Goal: Navigation & Orientation: Find specific page/section

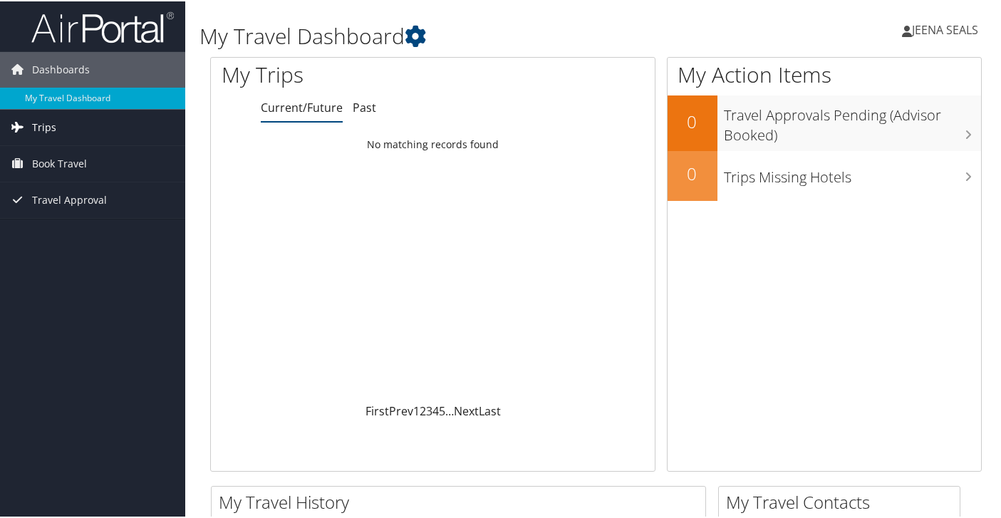
click at [42, 128] on span "Trips" at bounding box center [44, 126] width 24 height 36
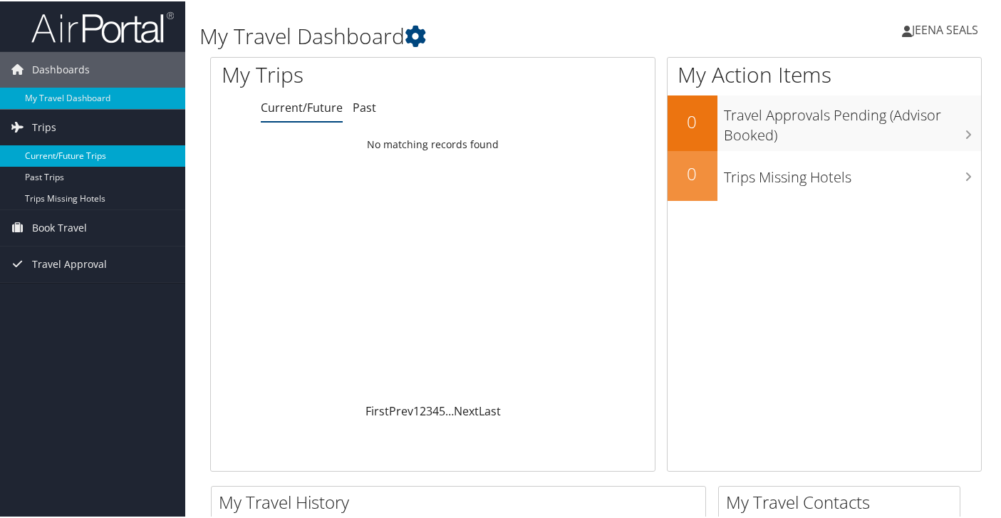
click at [44, 155] on link "Current/Future Trips" at bounding box center [92, 154] width 185 height 21
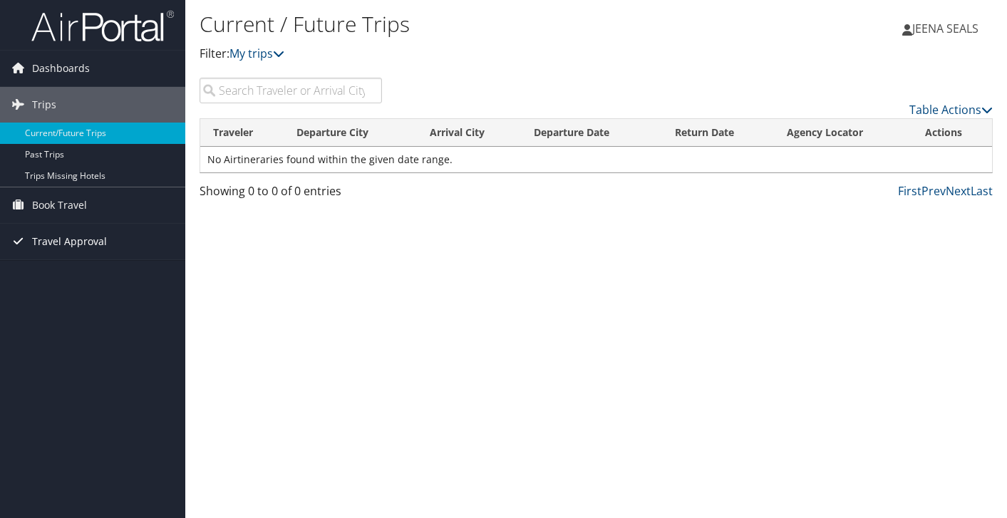
click at [69, 242] on span "Travel Approval" at bounding box center [69, 242] width 75 height 36
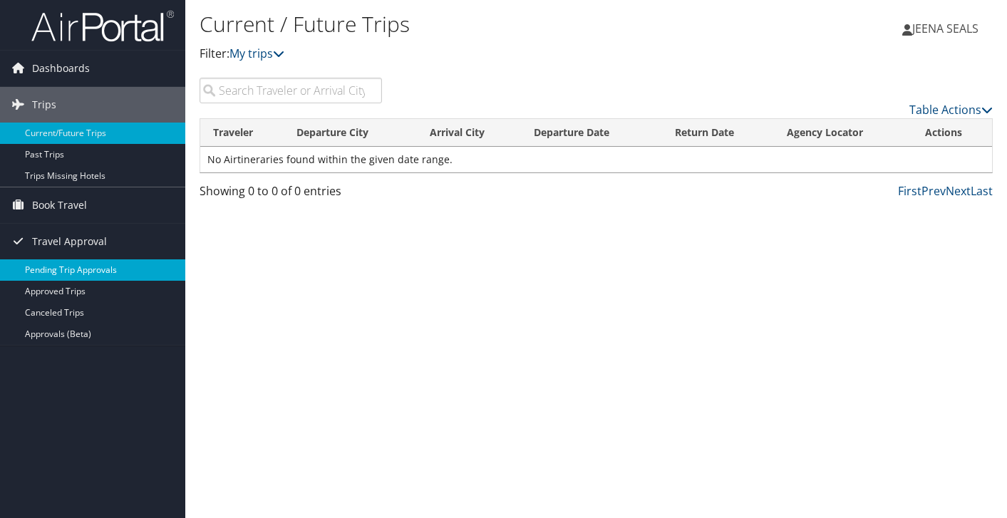
click at [79, 268] on link "Pending Trip Approvals" at bounding box center [92, 269] width 185 height 21
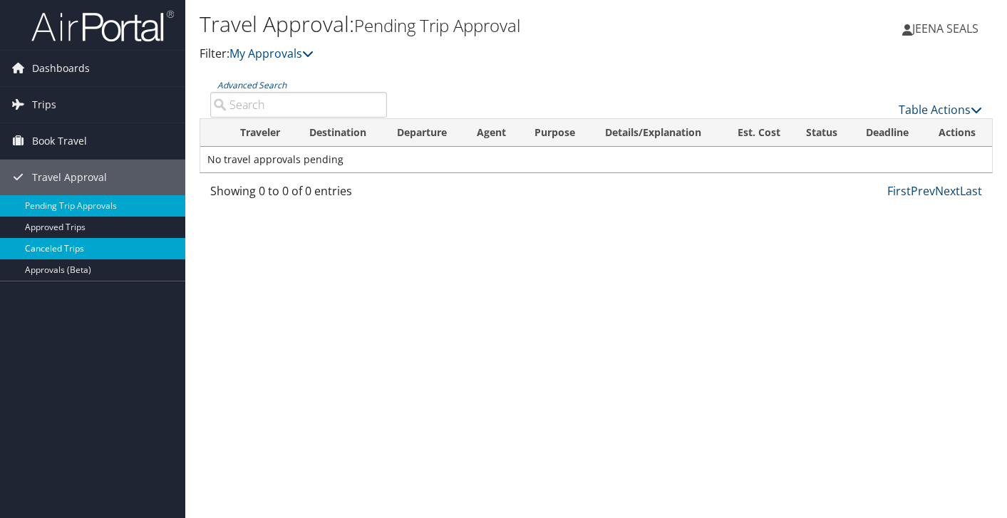
click at [72, 246] on link "Canceled Trips" at bounding box center [92, 248] width 185 height 21
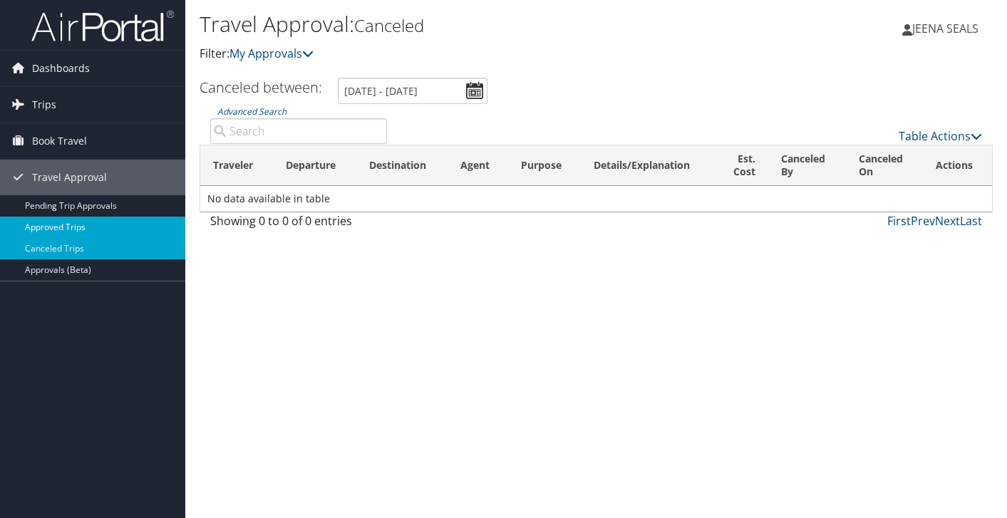
click at [71, 222] on link "Approved Trips" at bounding box center [92, 227] width 185 height 21
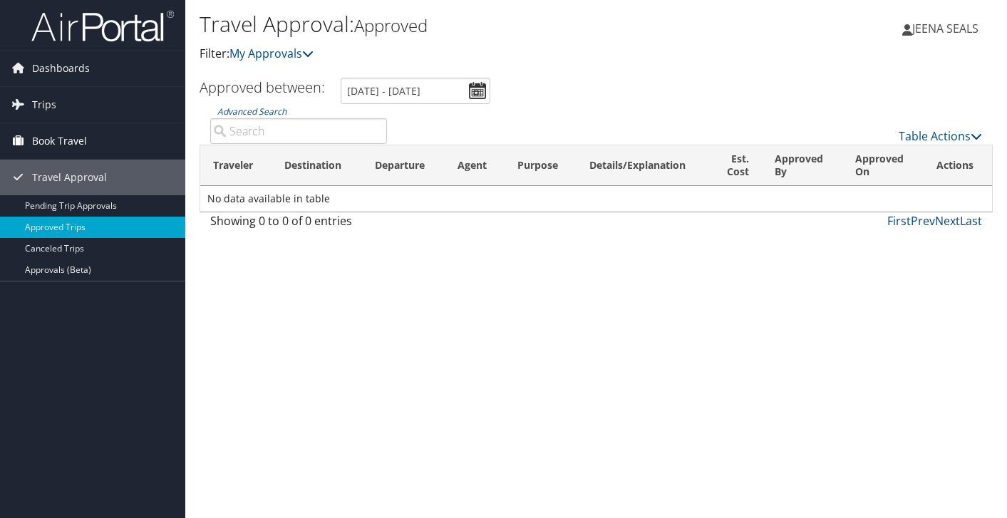
click at [68, 145] on span "Book Travel" at bounding box center [59, 141] width 55 height 36
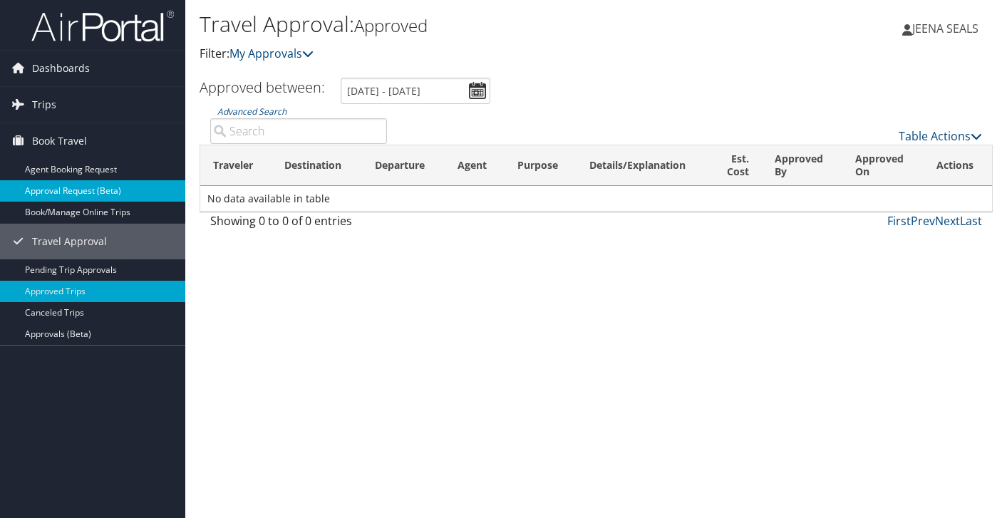
click at [76, 193] on link "Approval Request (Beta)" at bounding box center [92, 190] width 185 height 21
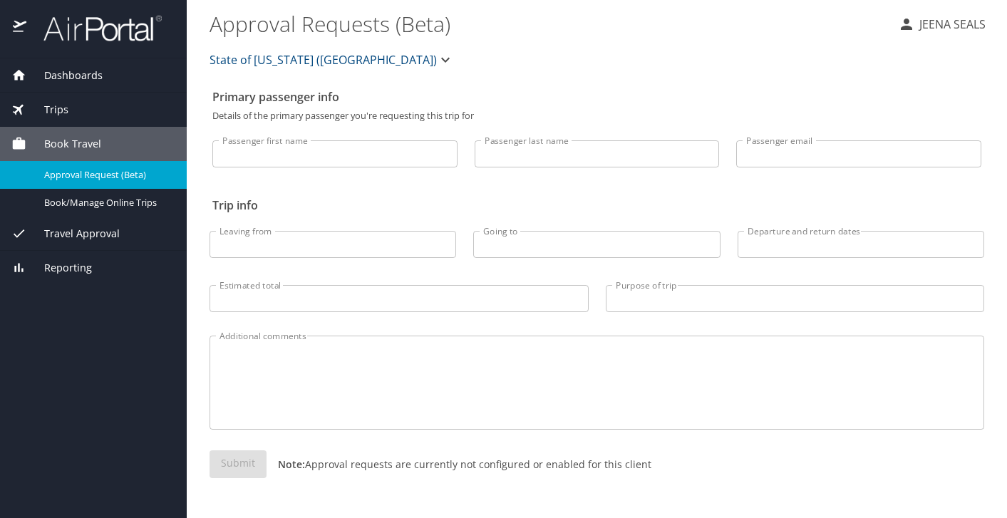
click at [54, 109] on span "Trips" at bounding box center [47, 110] width 42 height 16
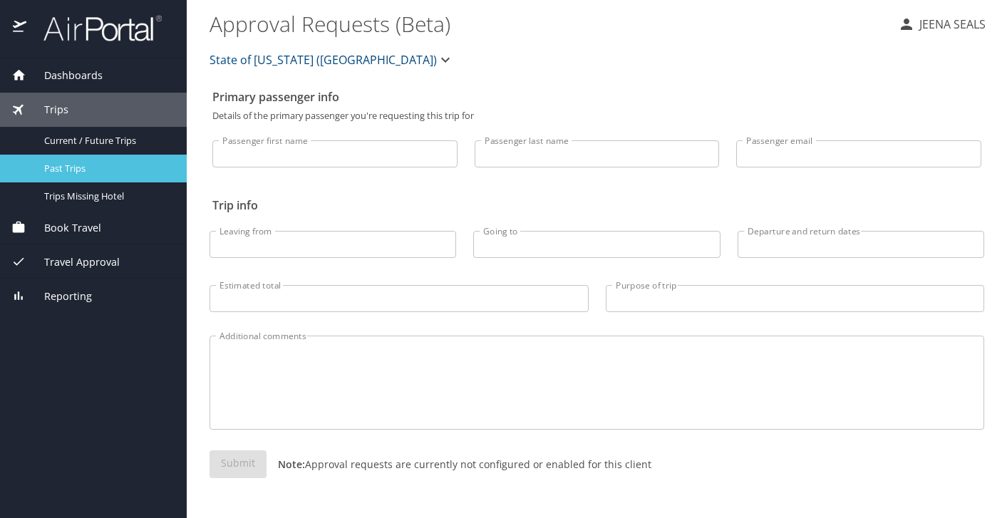
click at [61, 165] on span "Past Trips" at bounding box center [106, 169] width 125 height 14
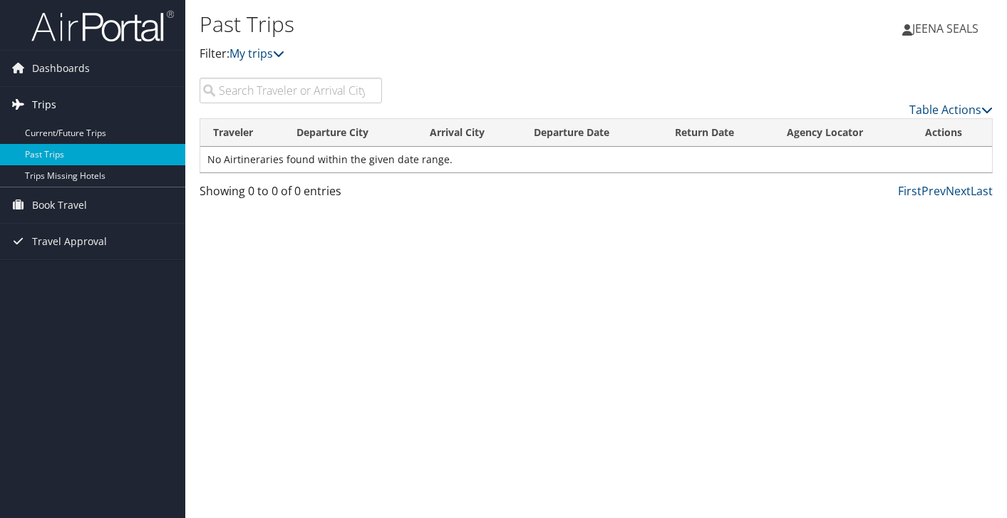
click at [49, 108] on span "Trips" at bounding box center [44, 105] width 24 height 36
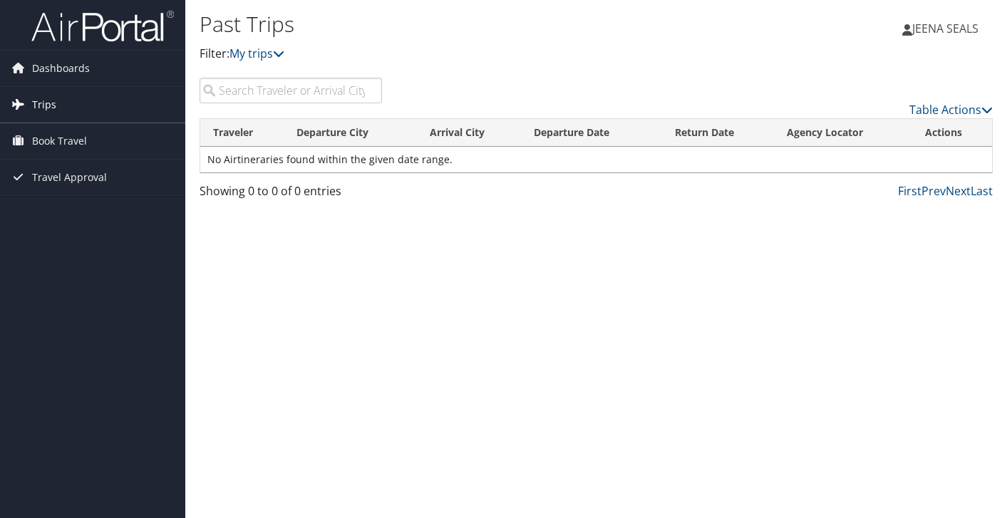
click at [47, 112] on span "Trips" at bounding box center [44, 105] width 24 height 36
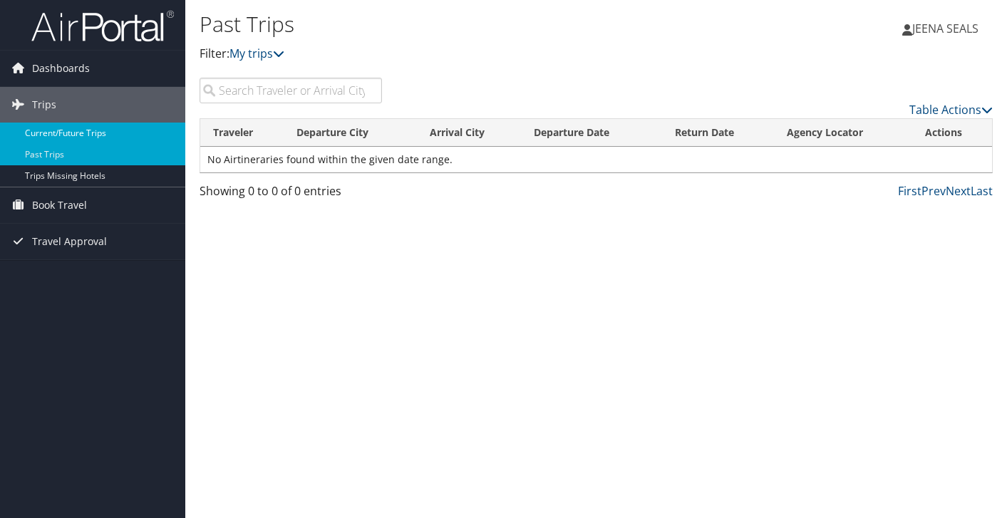
click at [51, 133] on link "Current/Future Trips" at bounding box center [92, 133] width 185 height 21
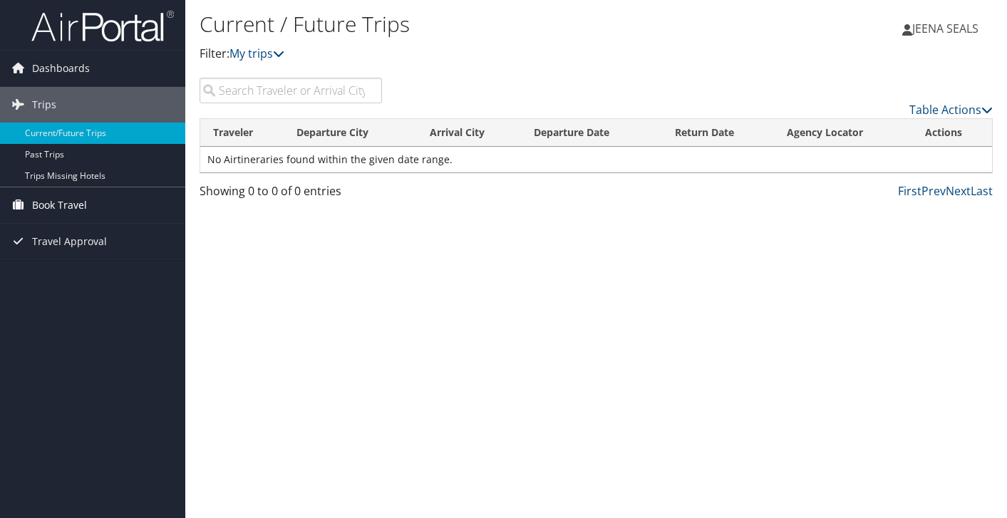
click at [59, 204] on span "Book Travel" at bounding box center [59, 205] width 55 height 36
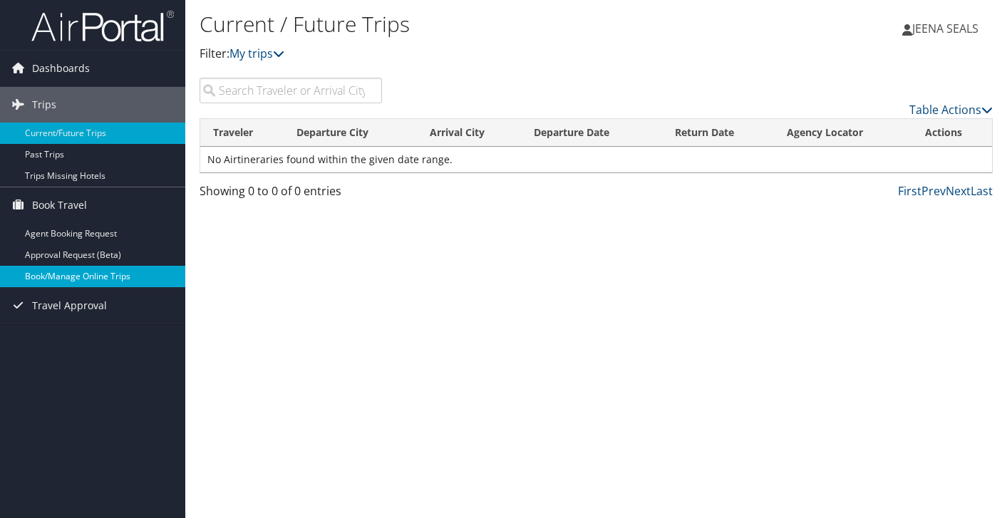
click at [73, 274] on link "Book/Manage Online Trips" at bounding box center [92, 276] width 185 height 21
